Goal: Task Accomplishment & Management: Use online tool/utility

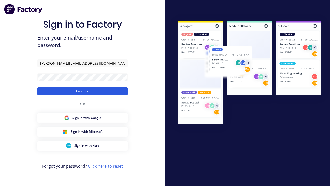
click at [82, 91] on button "Continue" at bounding box center [82, 91] width 90 height 8
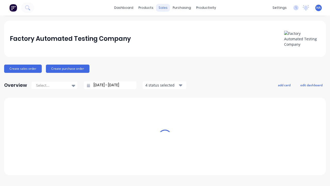
click at [163, 8] on div "sales" at bounding box center [163, 8] width 14 height 8
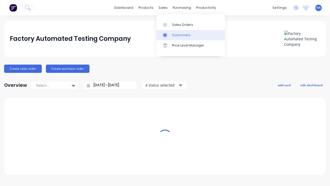
click at [190, 35] on link "Customers" at bounding box center [190, 35] width 68 height 10
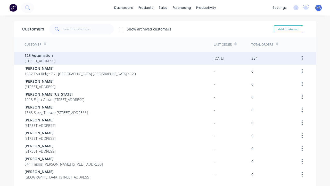
click at [55, 55] on span "123 Automation" at bounding box center [39, 55] width 31 height 5
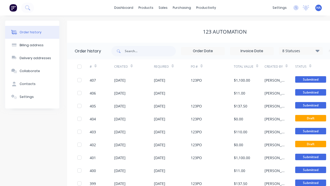
scroll to position [0, 53]
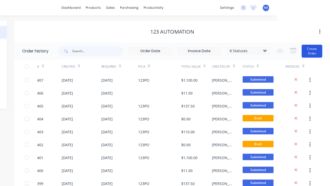
click at [312, 51] on button "Create Order" at bounding box center [311, 51] width 21 height 13
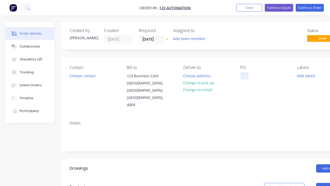
click at [244, 75] on div at bounding box center [244, 75] width 8 height 7
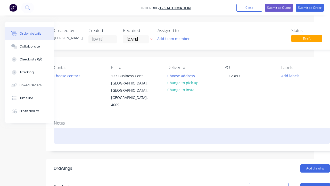
click at [192, 121] on div "Order details Collaborate Checklists 0/0 Tracking Linked Orders Timeline Profit…" at bounding box center [163, 183] width 358 height 323
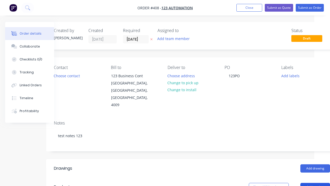
click at [315, 182] on button "Add product" at bounding box center [315, 186] width 30 height 8
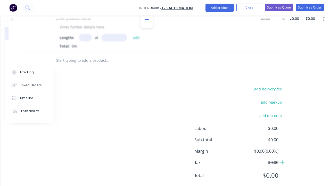
scroll to position [195, 52]
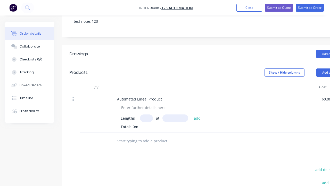
click at [169, 136] on input "text" at bounding box center [168, 141] width 103 height 10
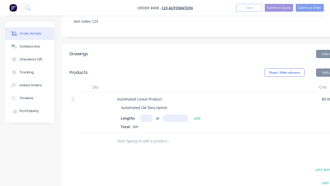
type input "1"
